Goal: Information Seeking & Learning: Learn about a topic

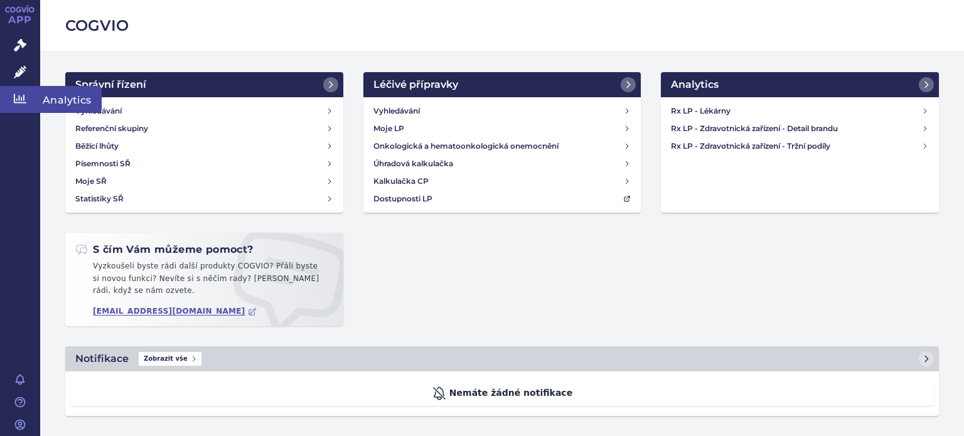
click at [13, 97] on link "Analytics" at bounding box center [20, 99] width 40 height 26
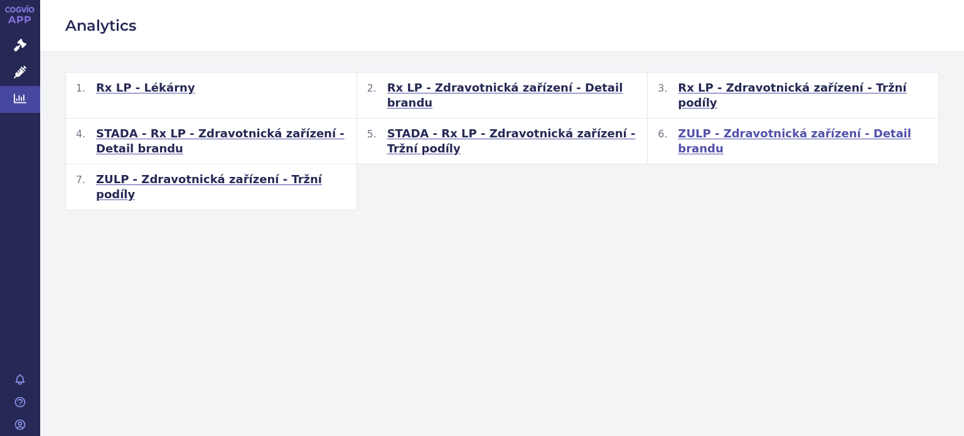
click at [714, 126] on span "ZULP - Zdravotnická zařízení - Detail brandu" at bounding box center [803, 141] width 250 height 30
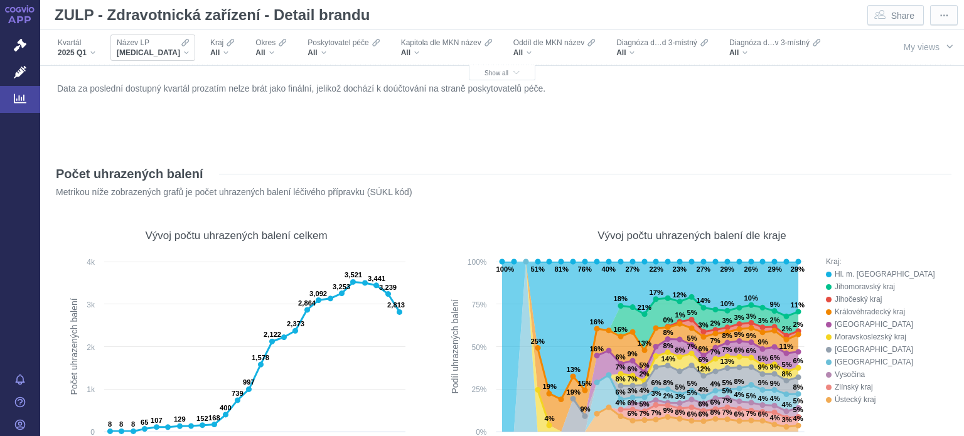
click at [161, 52] on div "[MEDICAL_DATA]" at bounding box center [153, 53] width 72 height 10
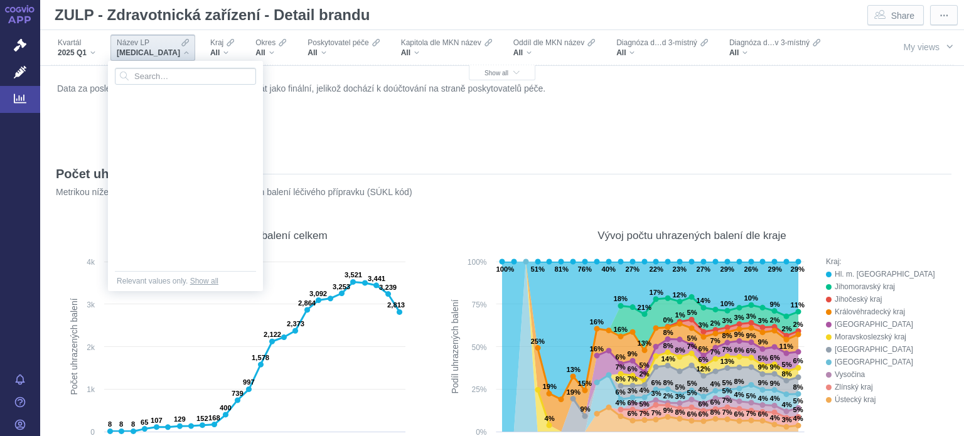
scroll to position [5218, 0]
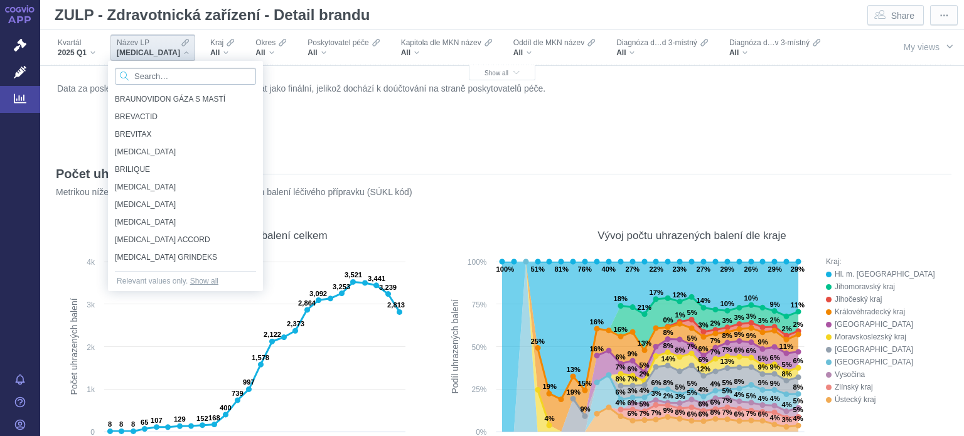
click at [173, 74] on input "Search attribute values" at bounding box center [185, 76] width 141 height 17
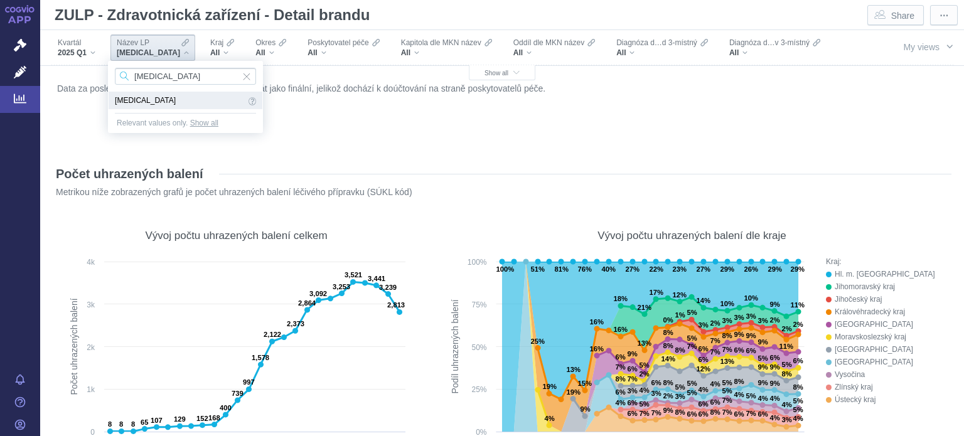
type input "[MEDICAL_DATA]"
click at [119, 97] on span "[MEDICAL_DATA]" at bounding box center [180, 100] width 130 height 14
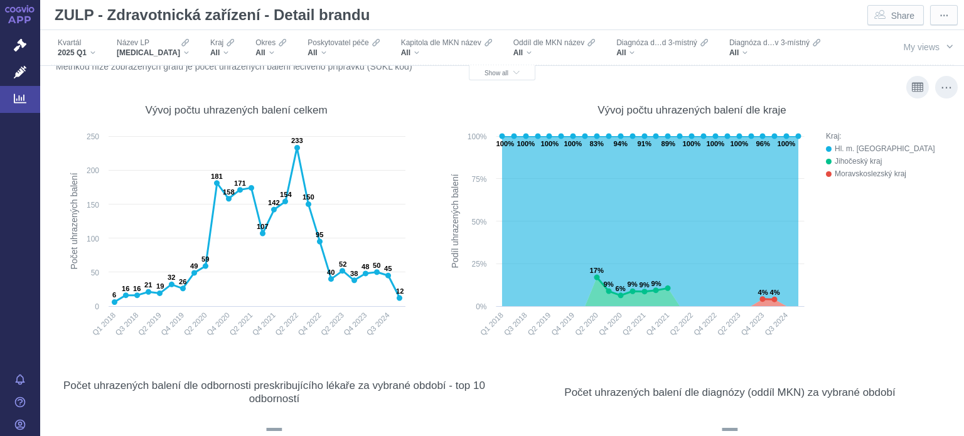
scroll to position [0, 0]
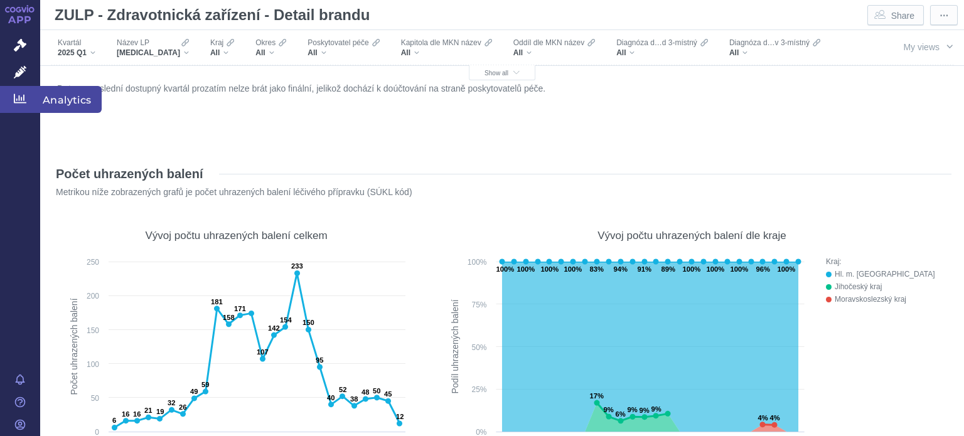
click at [22, 95] on icon at bounding box center [20, 98] width 13 height 13
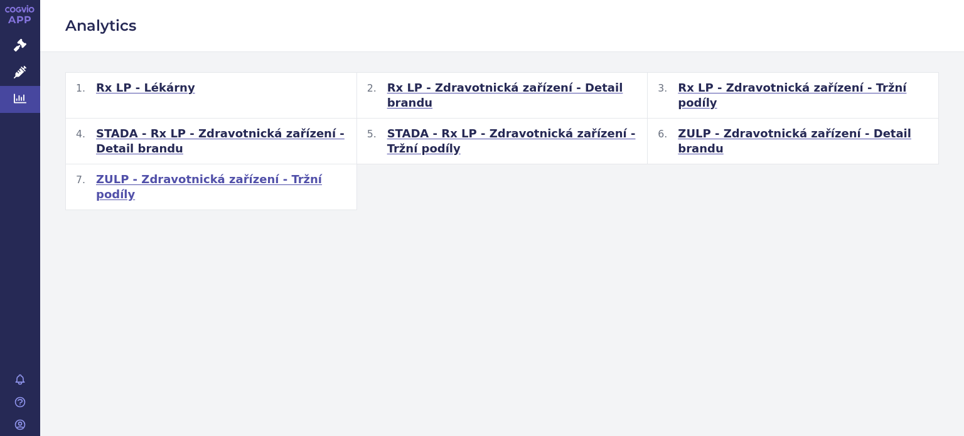
click at [188, 172] on span "ZULP - Zdravotnická zařízení - Tržní podíly" at bounding box center [221, 187] width 250 height 30
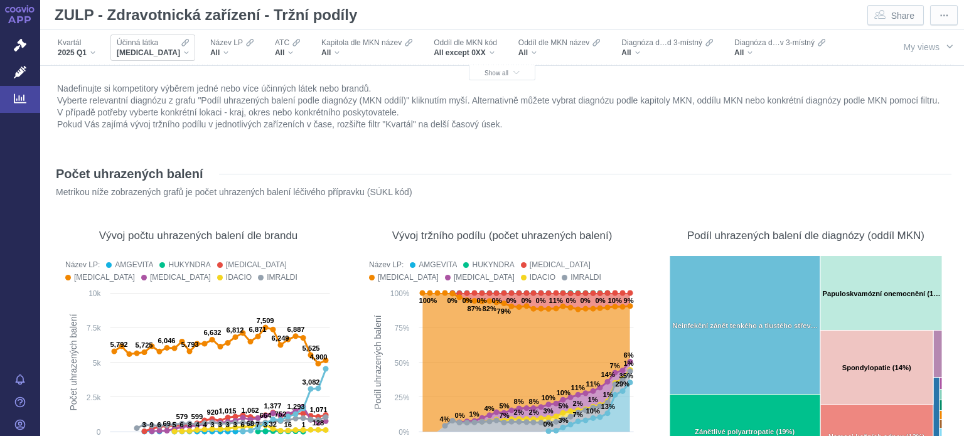
click at [176, 58] on div "Účinná látka ADALIMUMAB" at bounding box center [152, 48] width 85 height 26
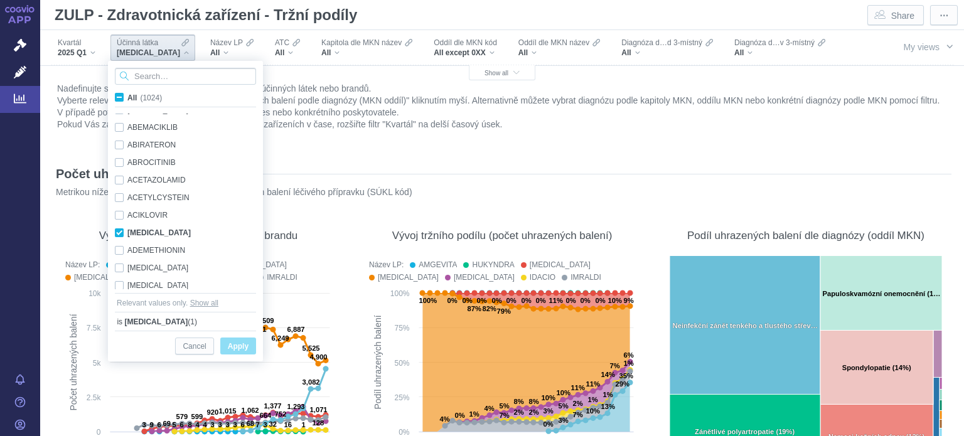
scroll to position [79, 0]
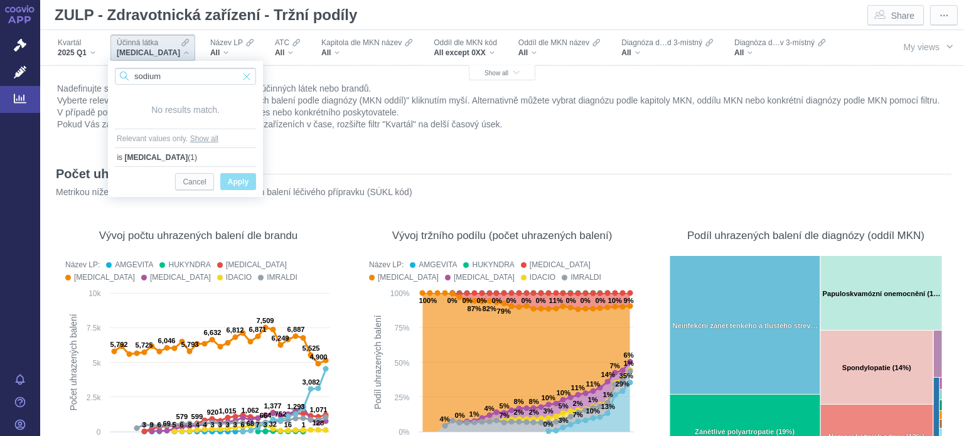
type input "sodium"
click at [245, 74] on span "Input clear" at bounding box center [246, 76] width 9 height 17
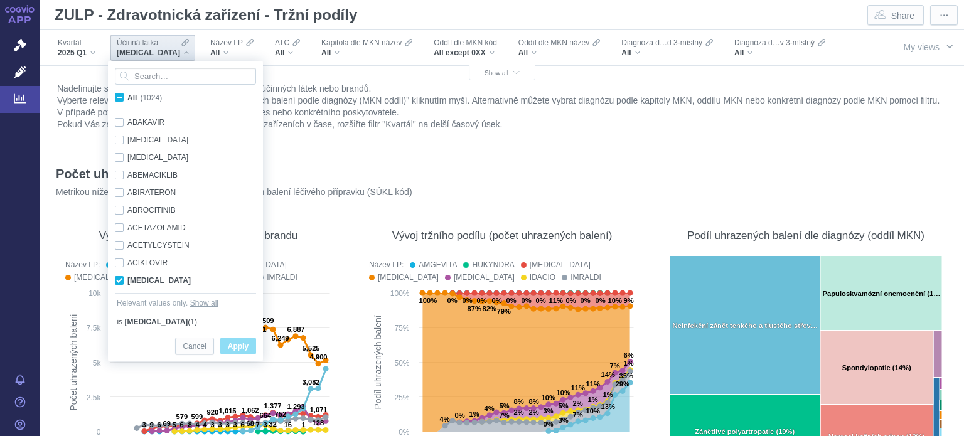
scroll to position [48, 0]
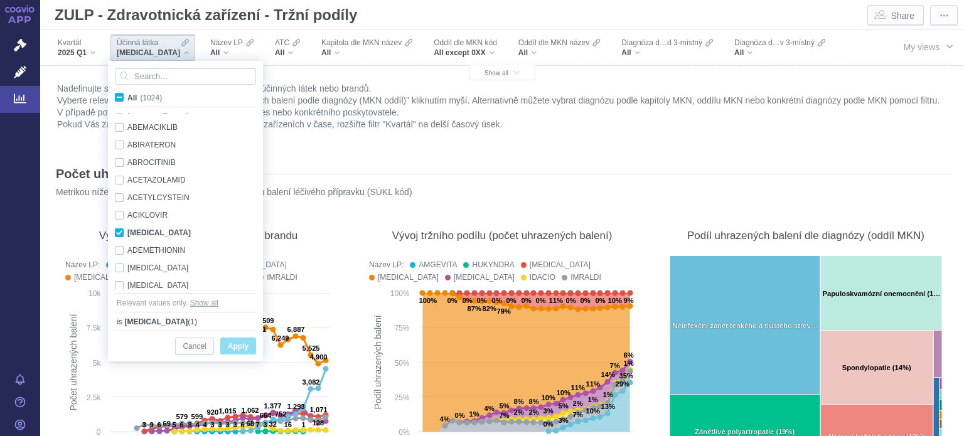
click at [175, 51] on div "ADALIMUMAB" at bounding box center [153, 53] width 72 height 10
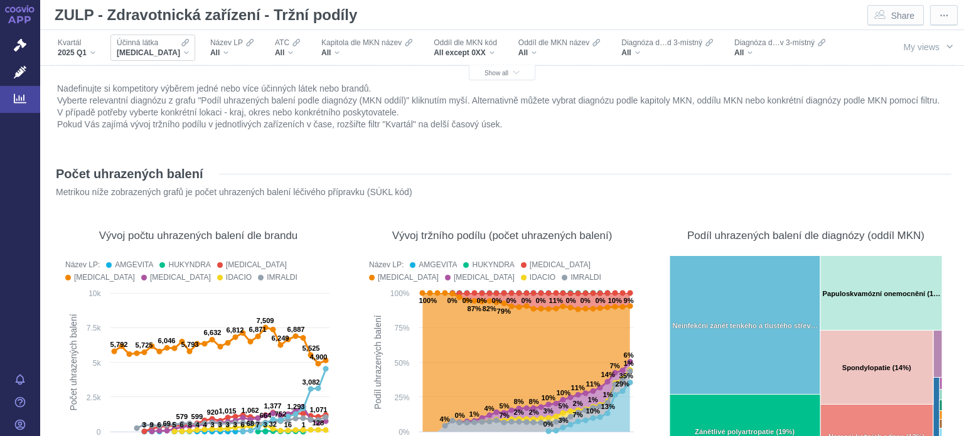
click at [175, 51] on div "ADALIMUMAB" at bounding box center [153, 53] width 72 height 10
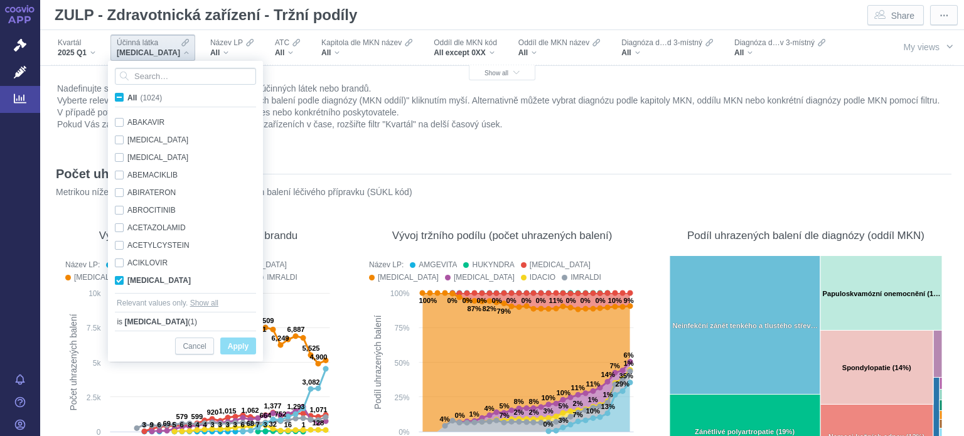
scroll to position [79, 0]
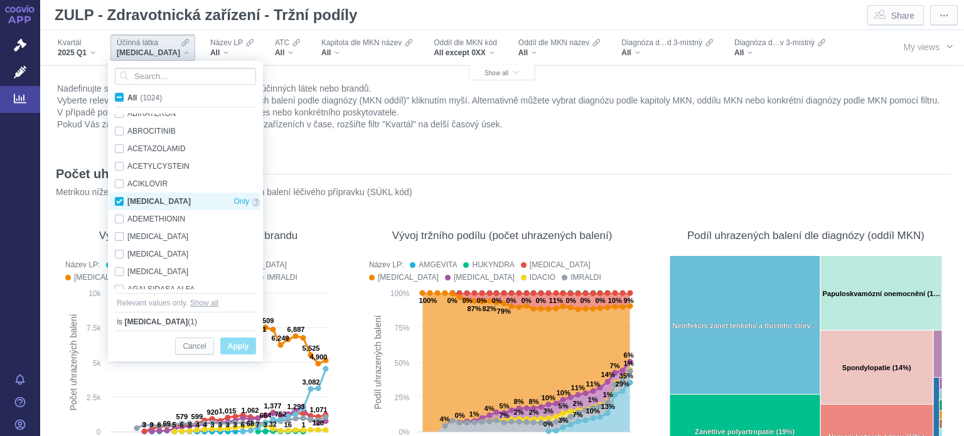
click at [118, 200] on div "ADALIMUMAB Only" at bounding box center [187, 202] width 157 height 18
checkbox input "false"
click at [161, 77] on input "Search attribute values" at bounding box center [185, 76] width 141 height 17
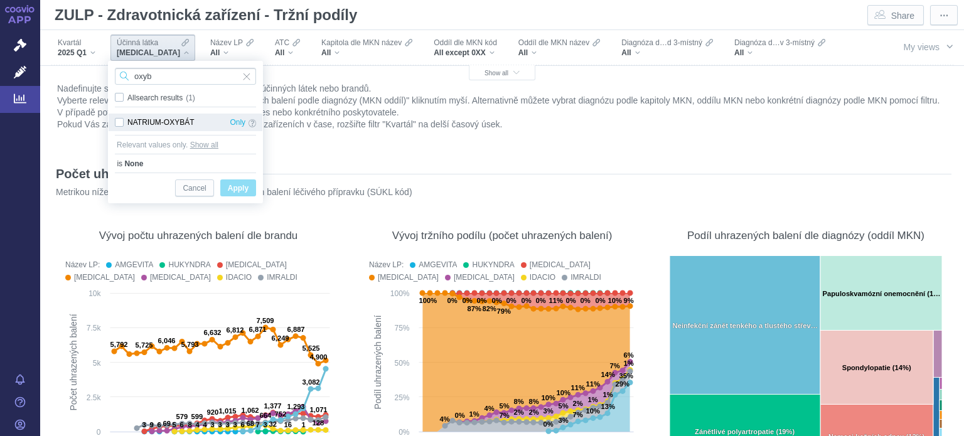
type input "oxyb"
click at [118, 125] on div "NATRIUM-OXYBÁT Only" at bounding box center [186, 123] width 154 height 18
checkbox input "true"
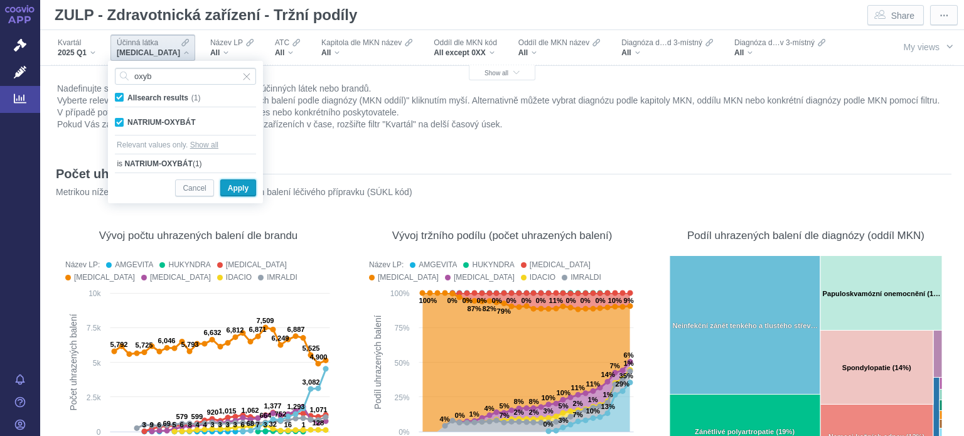
click at [248, 193] on span "Apply" at bounding box center [238, 189] width 21 height 16
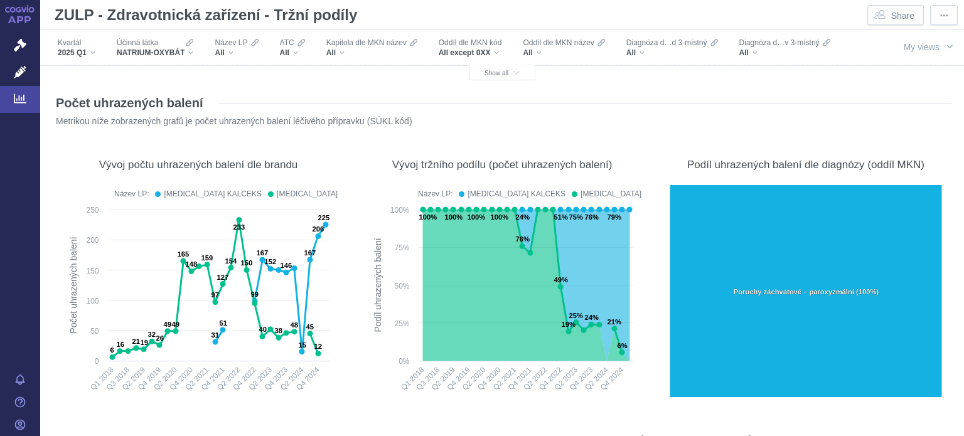
scroll to position [125, 0]
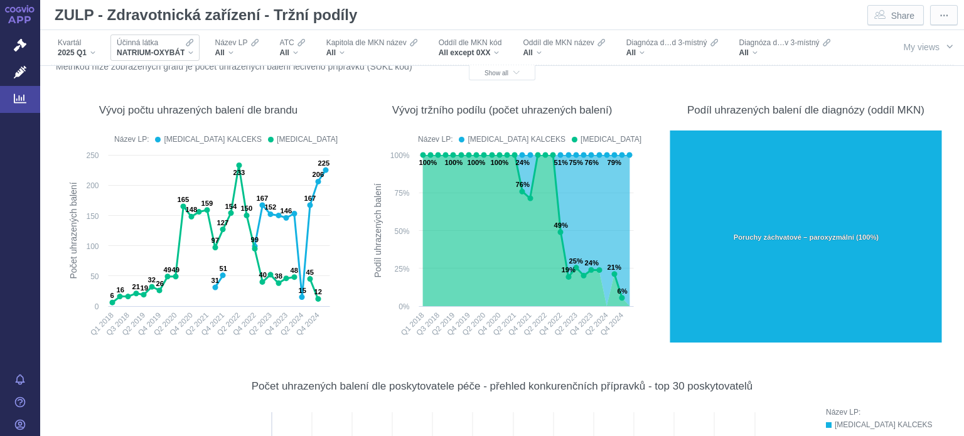
click at [191, 48] on div "NATRIUM-OXYBÁT" at bounding box center [155, 53] width 77 height 10
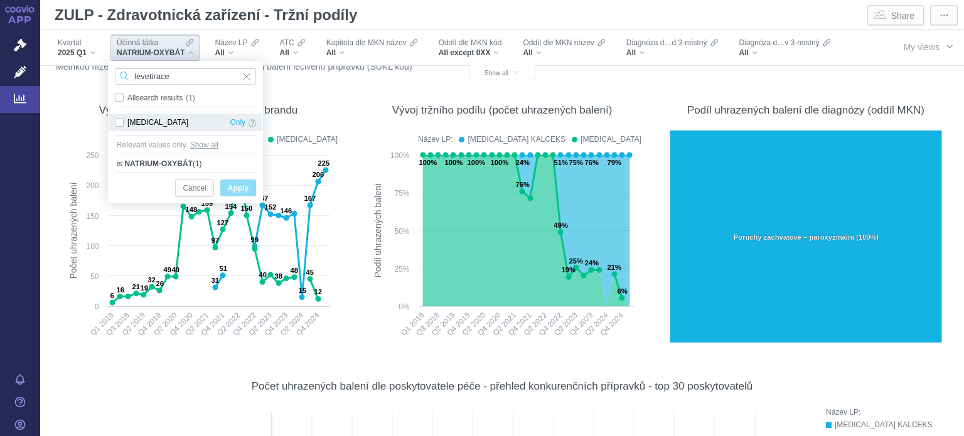
type input "levetirace"
click at [118, 120] on div "LEVETIRACETAM Only" at bounding box center [186, 123] width 154 height 18
checkbox input "true"
click at [235, 122] on span "Only" at bounding box center [238, 122] width 16 height 14
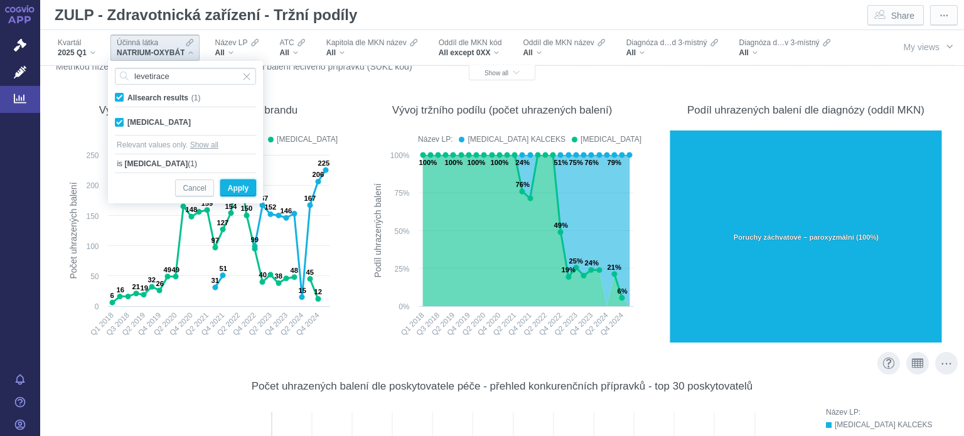
drag, startPoint x: 234, startPoint y: 188, endPoint x: 406, endPoint y: 390, distance: 265.2
click at [235, 188] on span "Apply" at bounding box center [238, 189] width 21 height 16
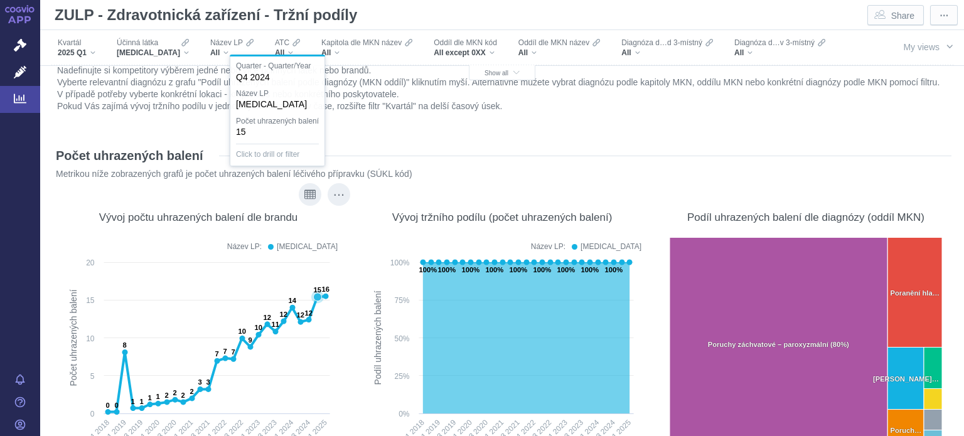
scroll to position [0, 0]
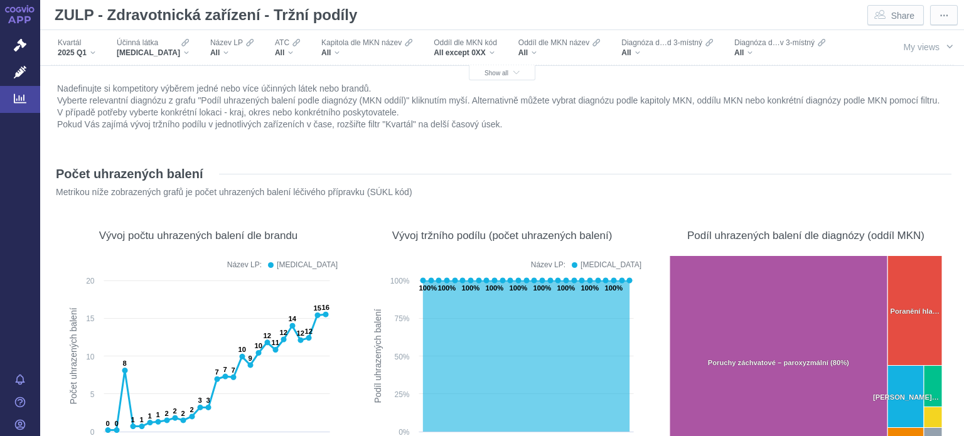
click at [540, 159] on div "Počet uhrazených balení Metrikou níže zobrazených grafů je počet uhrazených bal…" at bounding box center [502, 181] width 898 height 54
click at [190, 51] on div "Účinná látka LEVETIRACETAM" at bounding box center [152, 48] width 85 height 26
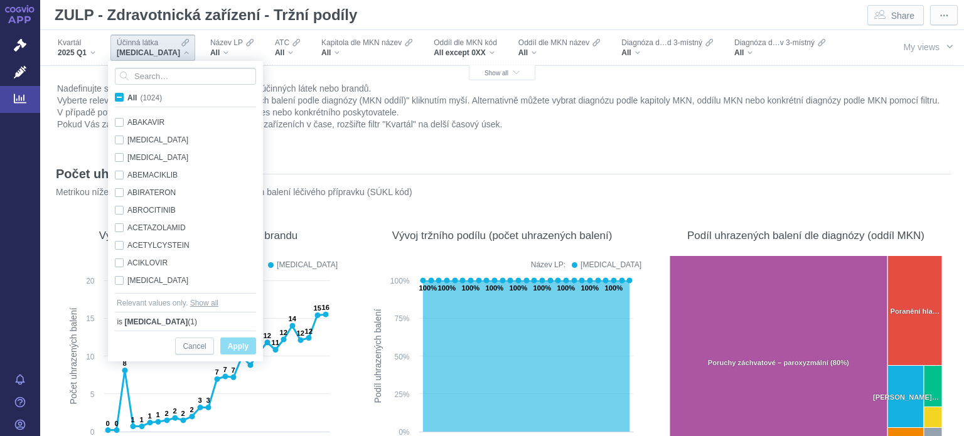
click at [362, 181] on div "Počet uhrazených balení" at bounding box center [502, 174] width 898 height 20
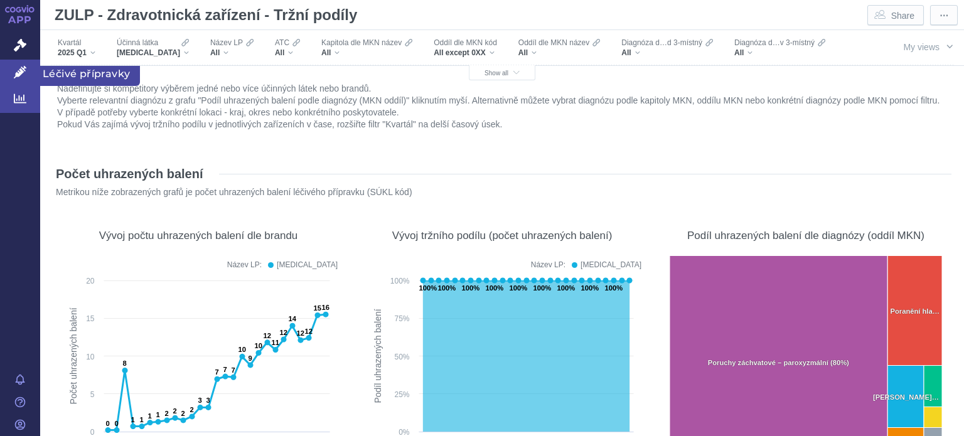
click at [13, 67] on link "Léčivé přípravky" at bounding box center [20, 73] width 40 height 26
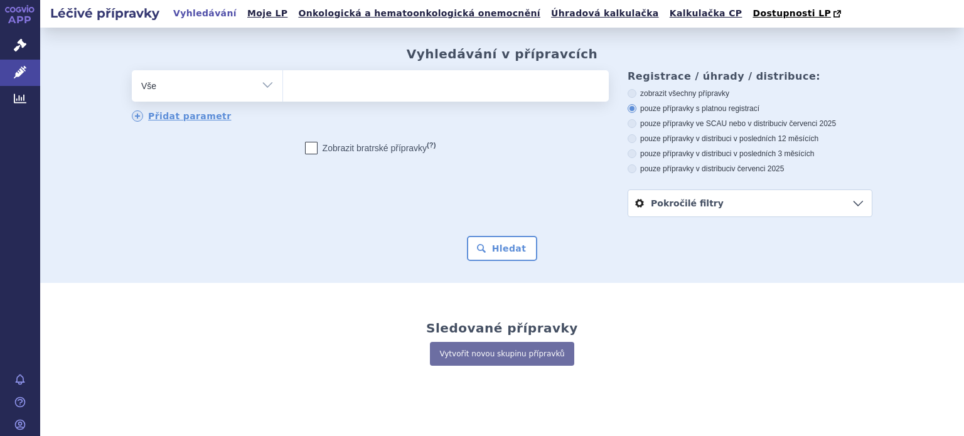
click at [314, 89] on ul at bounding box center [446, 83] width 326 height 26
click at [283, 89] on select at bounding box center [282, 85] width 1 height 31
